Goal: Task Accomplishment & Management: Complete application form

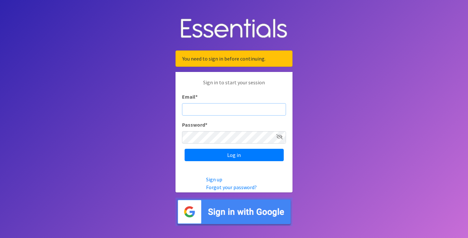
click at [193, 106] on input "Email *" at bounding box center [234, 109] width 104 height 12
type input "[PERSON_NAME][EMAIL_ADDRESS][PERSON_NAME][DOMAIN_NAME]"
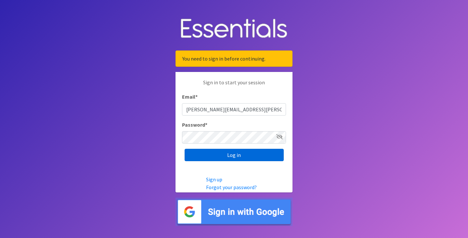
click at [229, 152] on input "Log in" at bounding box center [234, 155] width 99 height 12
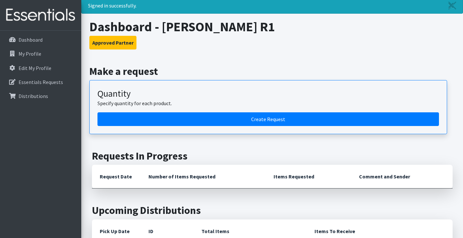
scroll to position [33, 0]
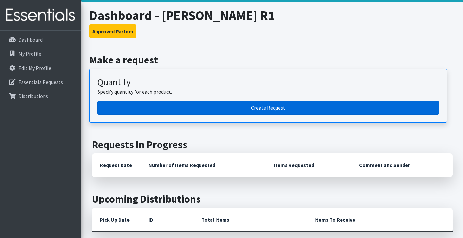
click at [270, 109] on link "Create Request" at bounding box center [269, 108] width 342 height 14
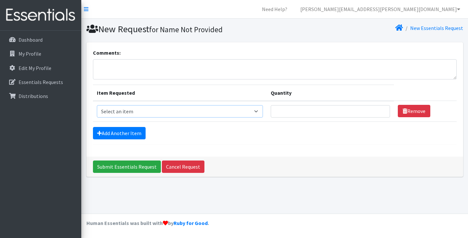
click at [153, 114] on select "Select an item Mixed Kit Pad Kit Reusable Period Underwear - Adult Medium Reusa…" at bounding box center [180, 111] width 166 height 12
select select "14443"
click at [97, 105] on select "Select an item Mixed Kit Pad Kit Reusable Period Underwear - Adult Medium Reusa…" at bounding box center [180, 111] width 166 height 12
click at [308, 114] on input "Quantity" at bounding box center [330, 111] width 119 height 12
click at [380, 110] on input "1" at bounding box center [330, 111] width 119 height 12
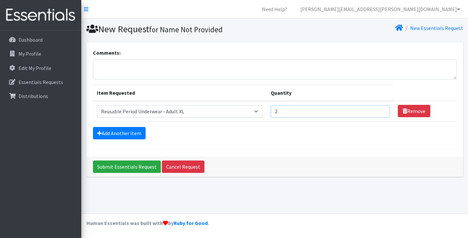
click at [380, 110] on input "2" at bounding box center [330, 111] width 119 height 12
click at [380, 110] on input "3" at bounding box center [330, 111] width 119 height 12
type input "4"
click at [380, 110] on input "4" at bounding box center [330, 111] width 119 height 12
click at [342, 134] on div "Add Another Item" at bounding box center [275, 133] width 364 height 12
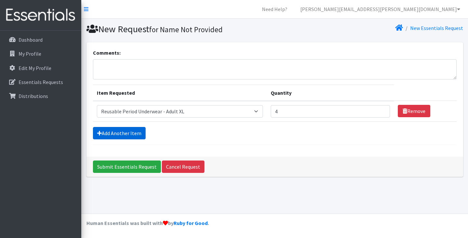
click at [132, 131] on link "Add Another Item" at bounding box center [119, 133] width 53 height 12
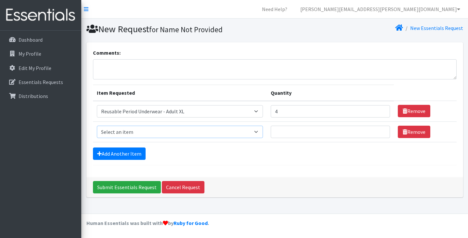
click at [260, 132] on select "Select an item Mixed Kit Pad Kit Reusable Period Underwear - Adult Medium Reusa…" at bounding box center [180, 131] width 166 height 12
select select "14441"
click at [97, 125] on select "Select an item Mixed Kit Pad Kit Reusable Period Underwear - Adult Medium Reusa…" at bounding box center [180, 131] width 166 height 12
click at [380, 130] on input "1" at bounding box center [330, 131] width 119 height 12
click at [380, 130] on input "2" at bounding box center [330, 131] width 119 height 12
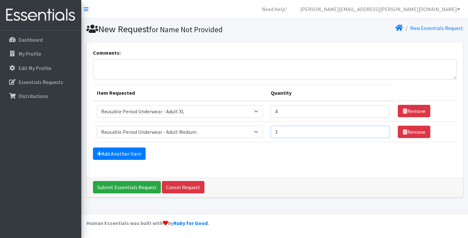
click at [380, 130] on input "3" at bounding box center [330, 131] width 119 height 12
type input "4"
click at [380, 130] on input "4" at bounding box center [330, 131] width 119 height 12
click at [286, 155] on div "Add Another Item" at bounding box center [275, 153] width 364 height 12
click at [165, 66] on textarea "Comments:" at bounding box center [275, 69] width 364 height 20
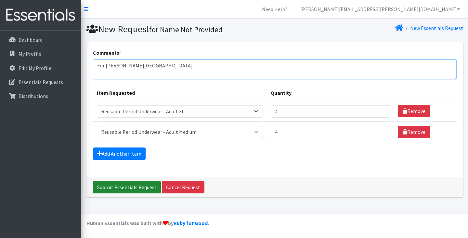
type textarea "For Eldon High School"
click at [120, 185] on input "Submit Essentials Request" at bounding box center [127, 187] width 68 height 12
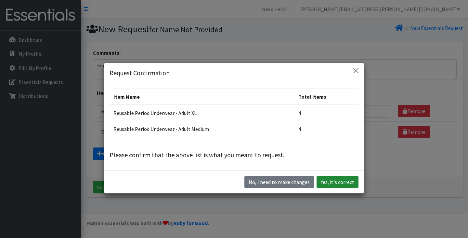
click at [327, 182] on button "Yes, it's correct" at bounding box center [338, 182] width 42 height 12
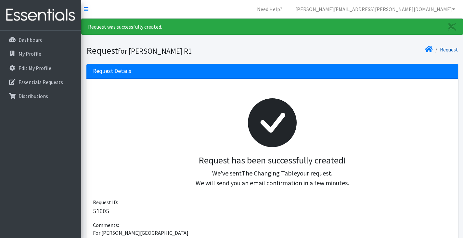
click at [448, 50] on link "Request" at bounding box center [449, 49] width 18 height 7
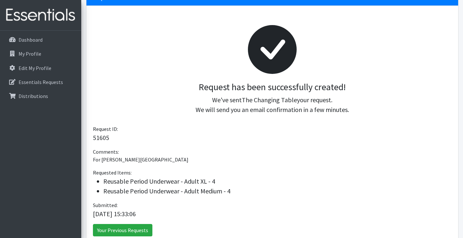
scroll to position [113, 0]
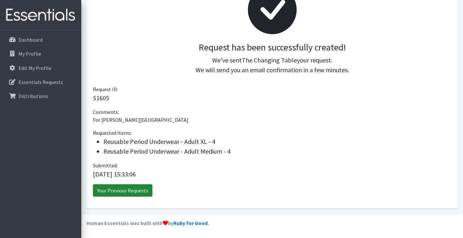
click at [126, 195] on link "Your Previous Requests" at bounding box center [122, 190] width 59 height 12
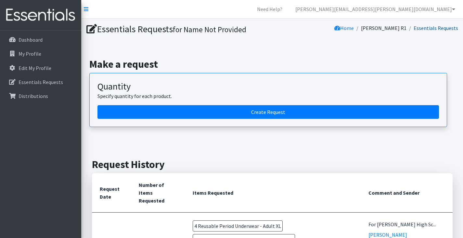
click at [439, 26] on link "Essentials Requests" at bounding box center [436, 28] width 45 height 7
click at [436, 30] on link "Essentials Requests" at bounding box center [436, 28] width 45 height 7
click at [354, 27] on link "Home" at bounding box center [344, 28] width 20 height 7
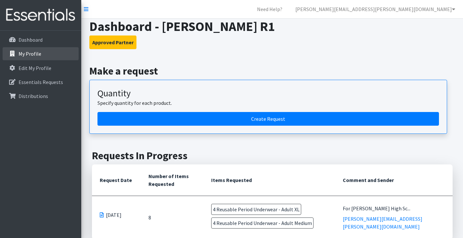
click at [29, 55] on p "My Profile" at bounding box center [30, 53] width 23 height 7
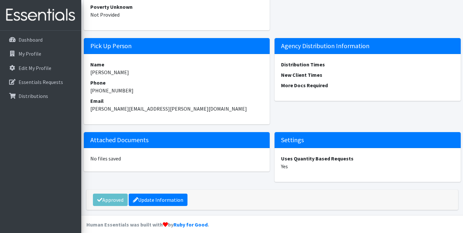
scroll to position [648, 0]
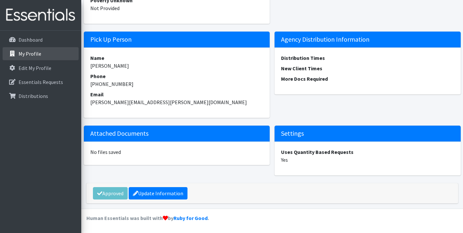
click at [35, 55] on p "My Profile" at bounding box center [30, 53] width 23 height 7
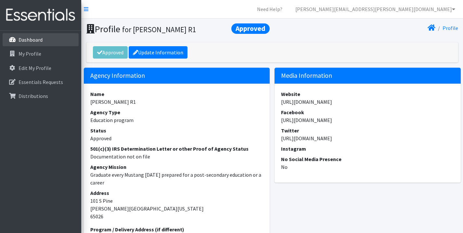
click at [26, 40] on p "Dashboard" at bounding box center [31, 39] width 24 height 7
